Goal: Find contact information: Find contact information

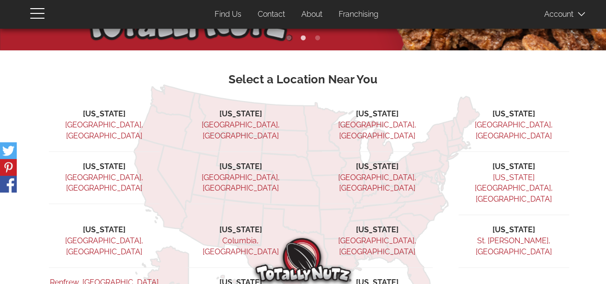
scroll to position [211, 0]
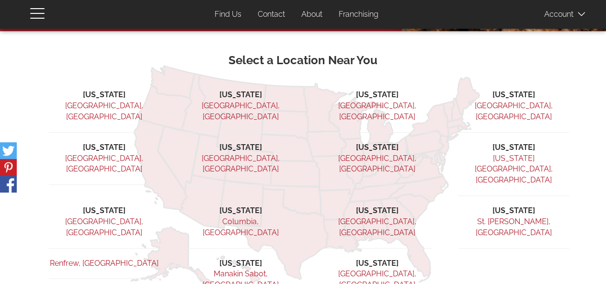
click at [92, 217] on link "Lancaster, PA" at bounding box center [104, 227] width 78 height 20
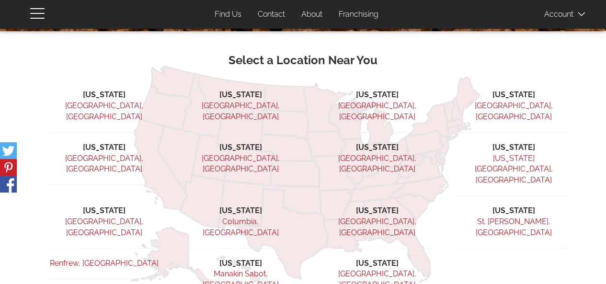
click at [96, 217] on link "Lancaster, PA" at bounding box center [104, 227] width 78 height 20
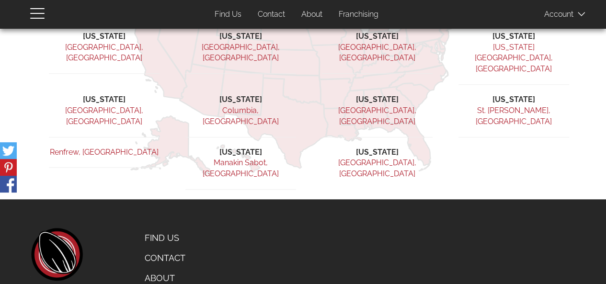
scroll to position [324, 0]
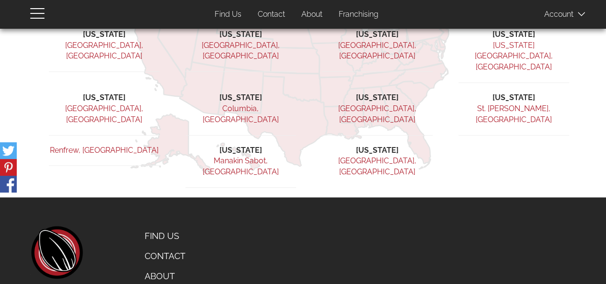
click at [157, 226] on link "Find Us" at bounding box center [184, 236] width 94 height 20
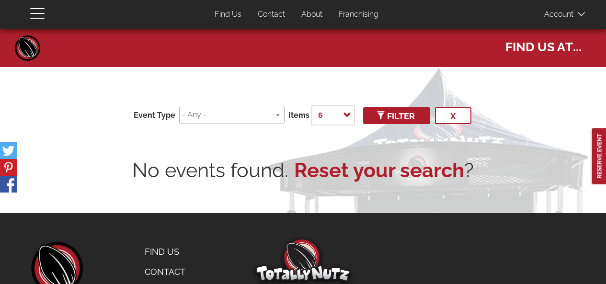
select select
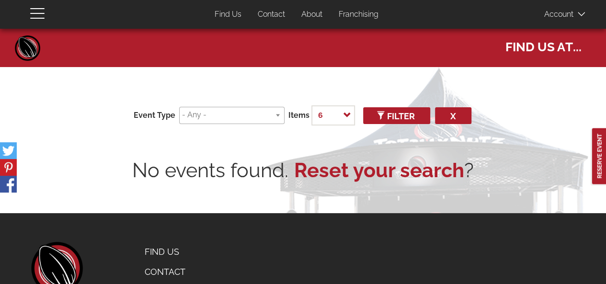
click at [450, 116] on button "x" at bounding box center [453, 115] width 36 height 17
select select
click at [280, 113] on ul at bounding box center [232, 113] width 104 height 13
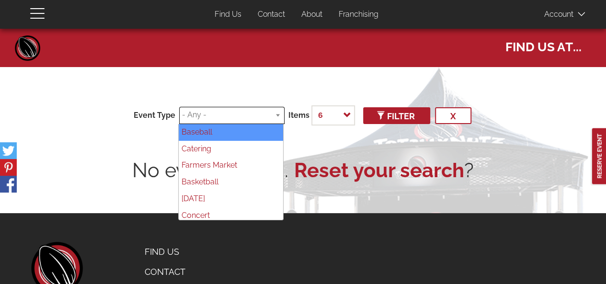
click at [280, 113] on ul at bounding box center [232, 113] width 104 height 13
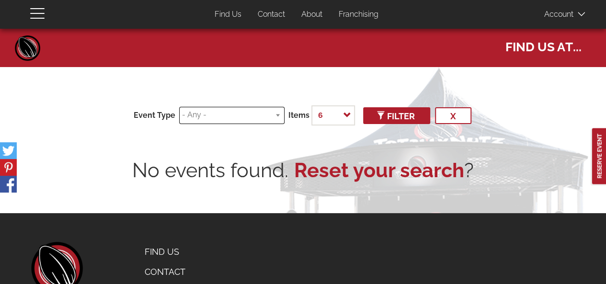
click at [276, 112] on input "search" at bounding box center [230, 115] width 97 height 11
click at [346, 116] on select "6 12 24 50 100 500 - All -" at bounding box center [333, 115] width 44 height 20
click at [235, 13] on link "Find Us" at bounding box center [227, 14] width 41 height 19
select select
click at [263, 17] on link "Contact" at bounding box center [271, 14] width 42 height 19
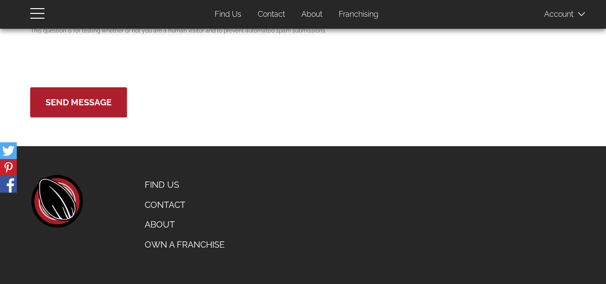
scroll to position [198, 0]
